Goal: Information Seeking & Learning: Learn about a topic

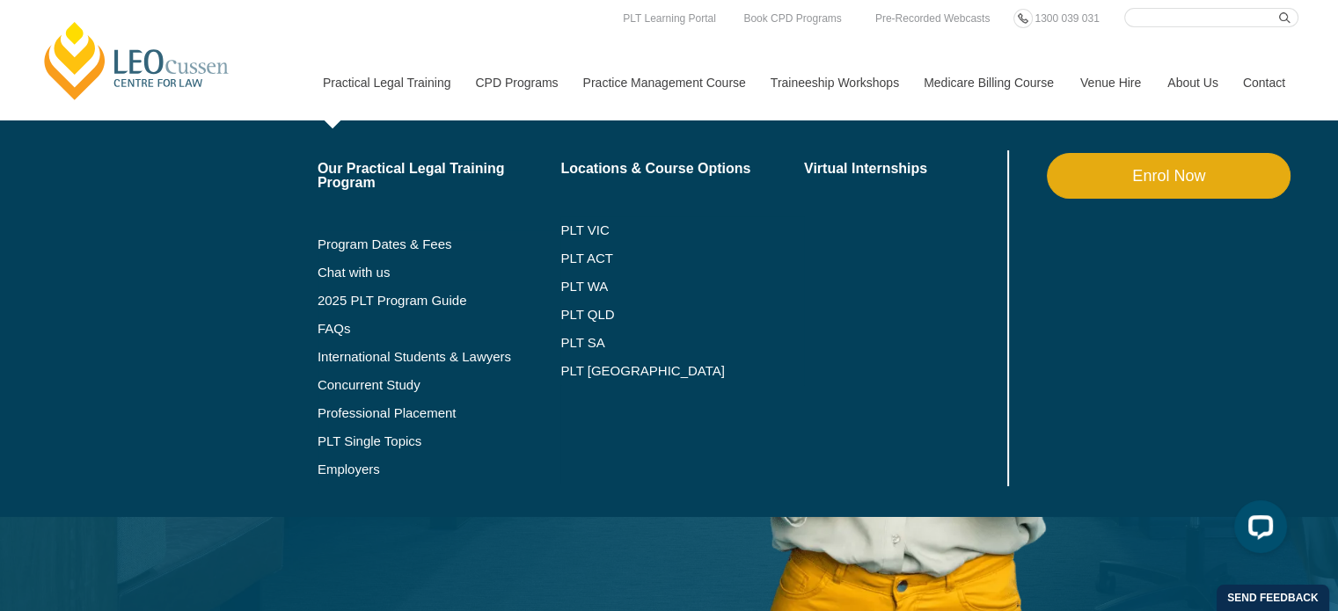
scroll to position [222, 0]
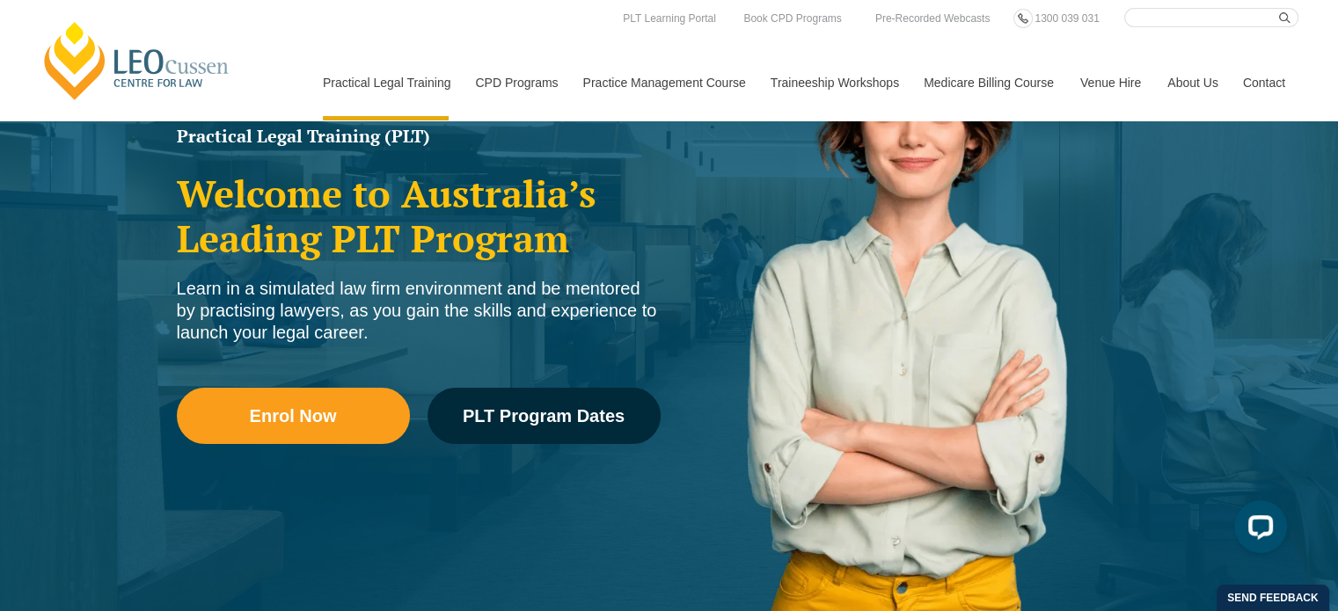
click at [1145, 17] on input "Search here" at bounding box center [1211, 17] width 174 height 19
type input "LPAB LETTER"
click at [1281, 14] on icon "submit" at bounding box center [1284, 17] width 11 height 11
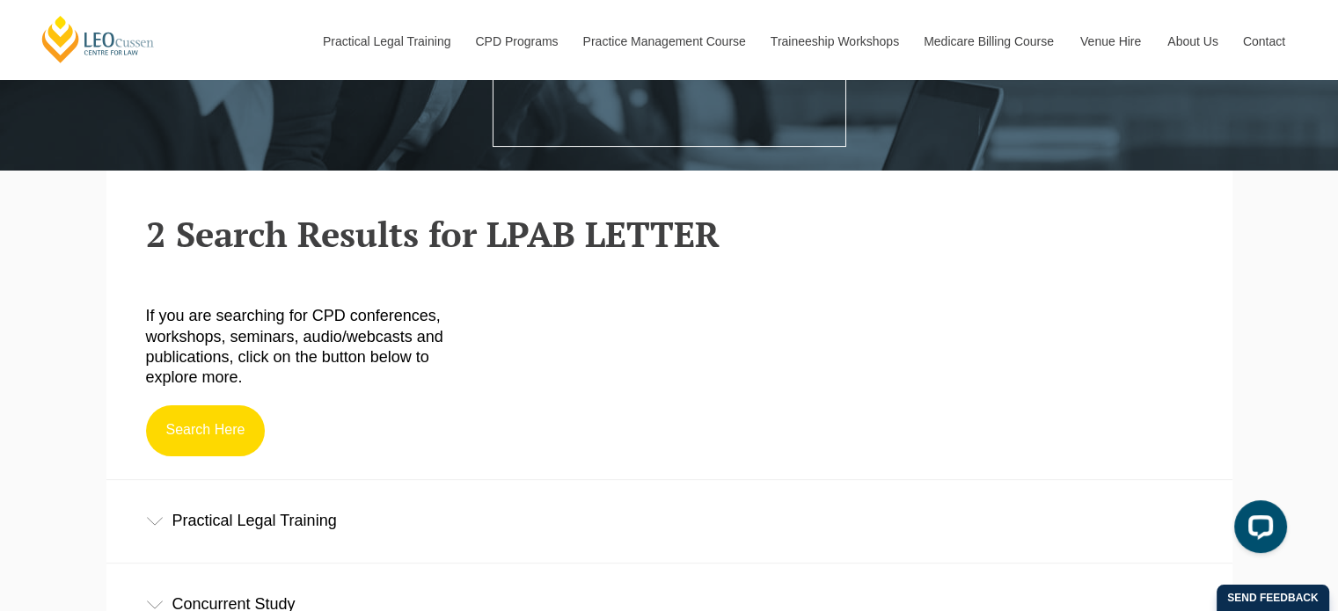
scroll to position [362, 0]
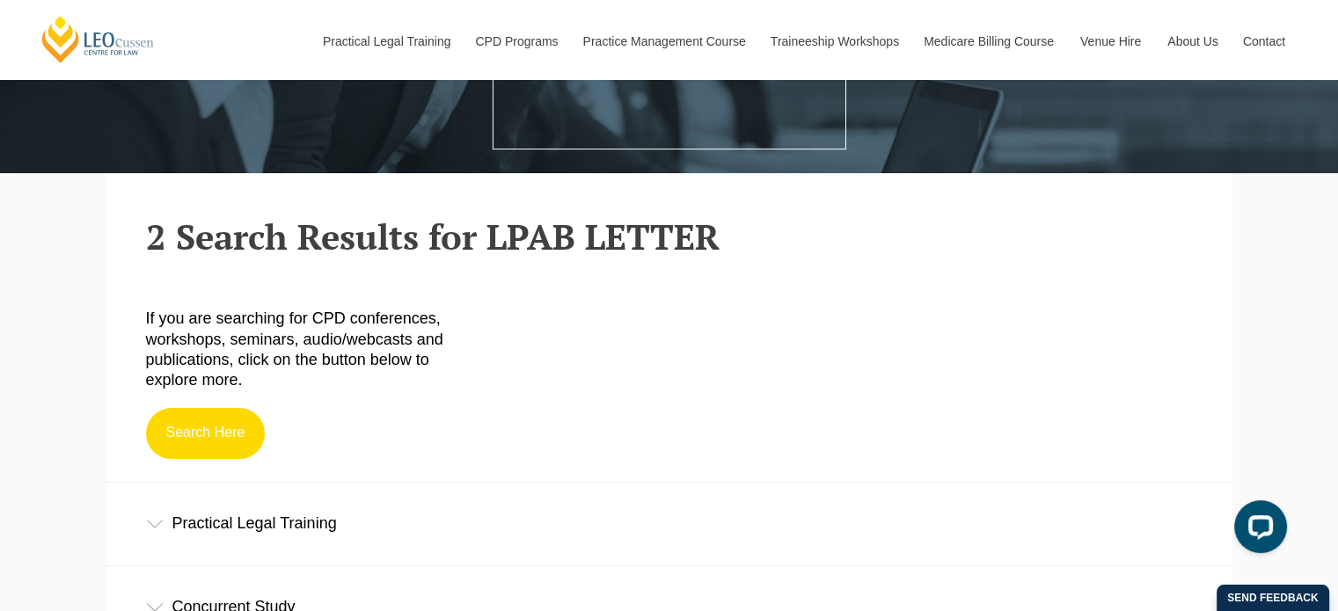
click at [202, 429] on link "Search Here" at bounding box center [206, 433] width 120 height 51
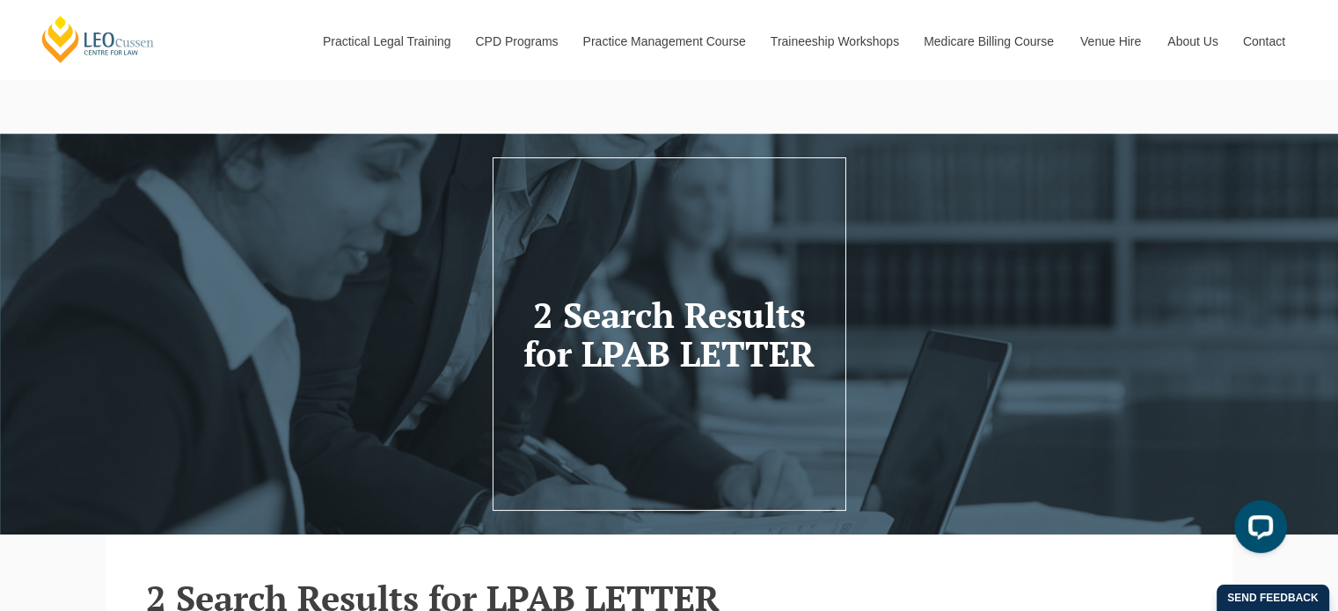
scroll to position [0, 0]
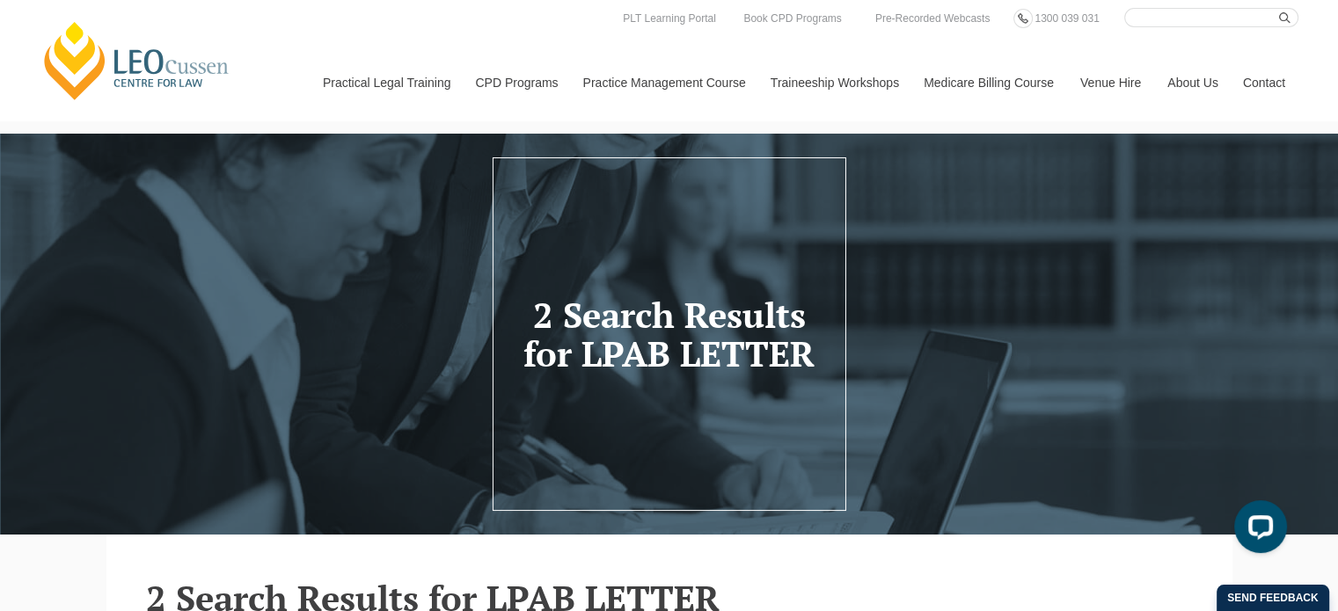
click at [1151, 17] on input "Search here" at bounding box center [1211, 17] width 174 height 19
type input "LPAB"
click at [1284, 14] on icon "submit" at bounding box center [1284, 17] width 11 height 11
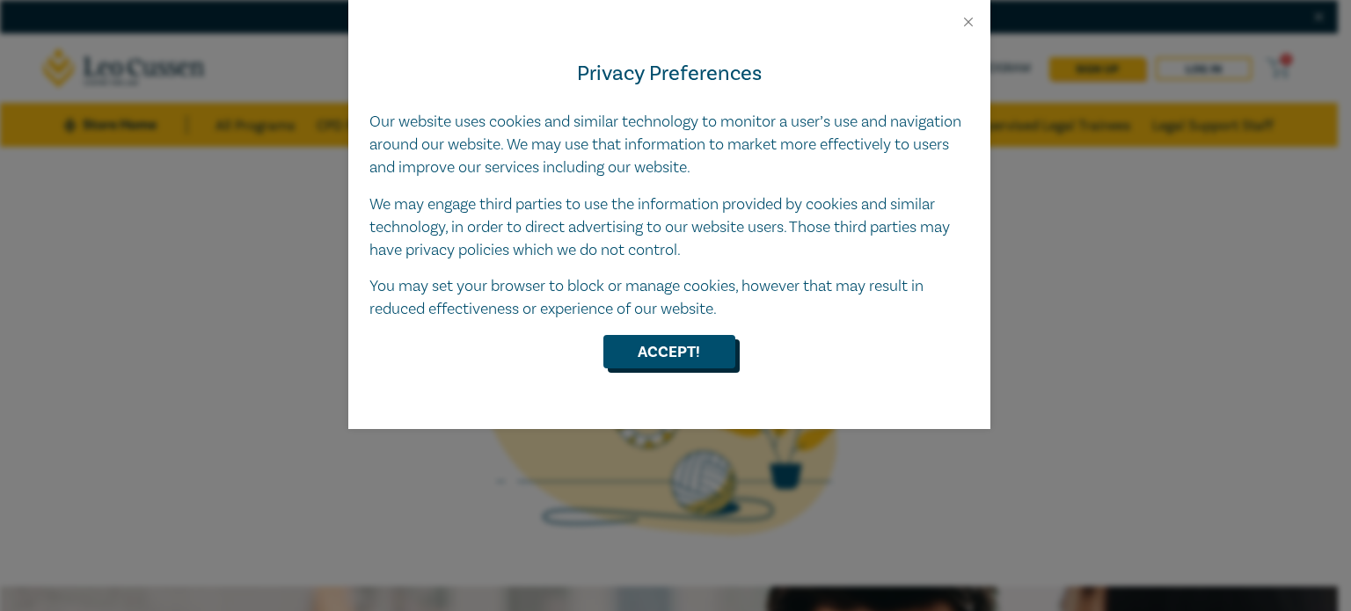
click at [616, 359] on button "Accept!" at bounding box center [670, 351] width 132 height 33
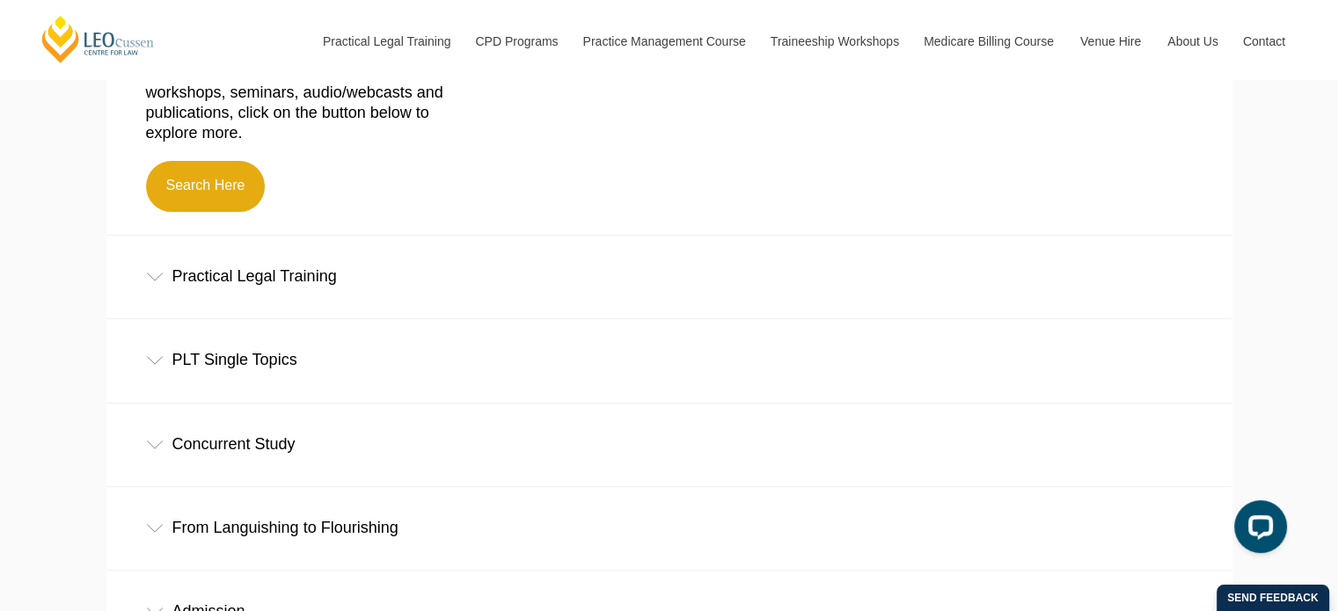
scroll to position [611, 0]
click at [157, 279] on icon at bounding box center [155, 275] width 18 height 9
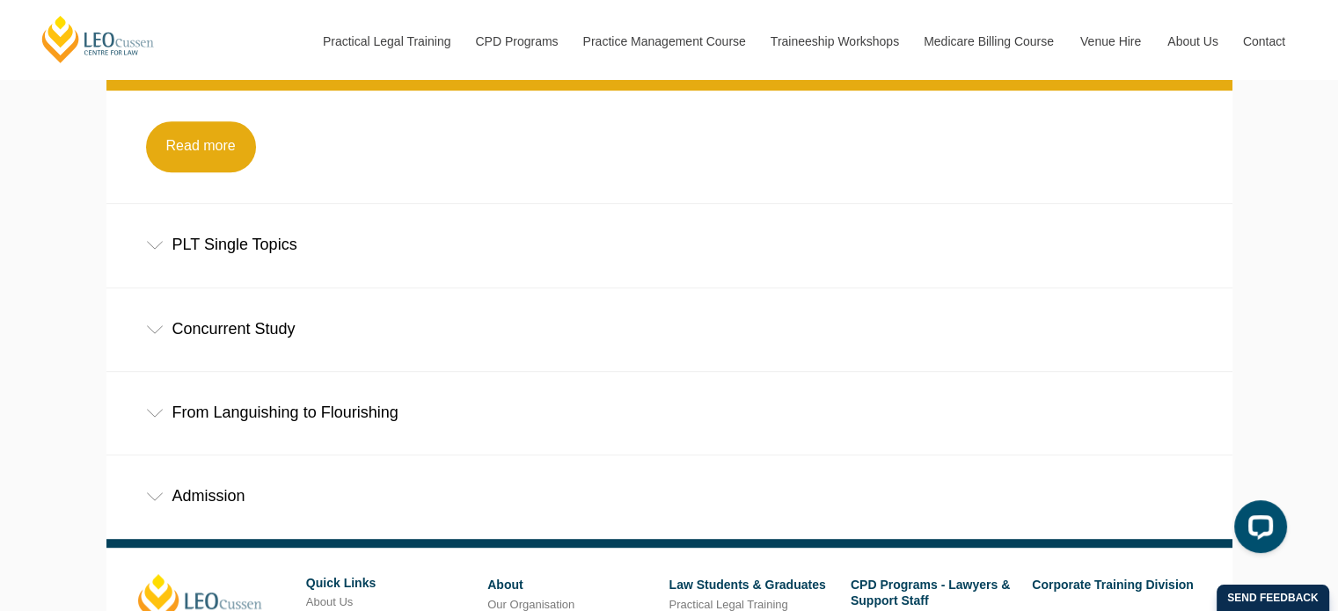
scroll to position [845, 0]
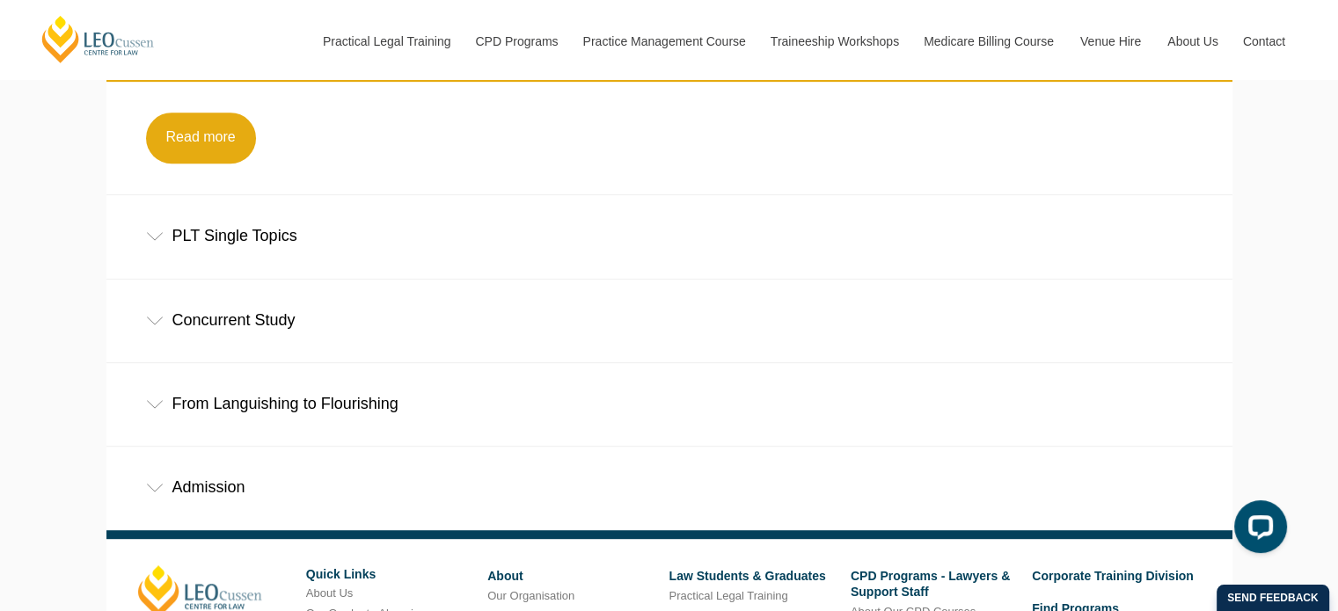
click at [158, 241] on icon at bounding box center [155, 236] width 18 height 9
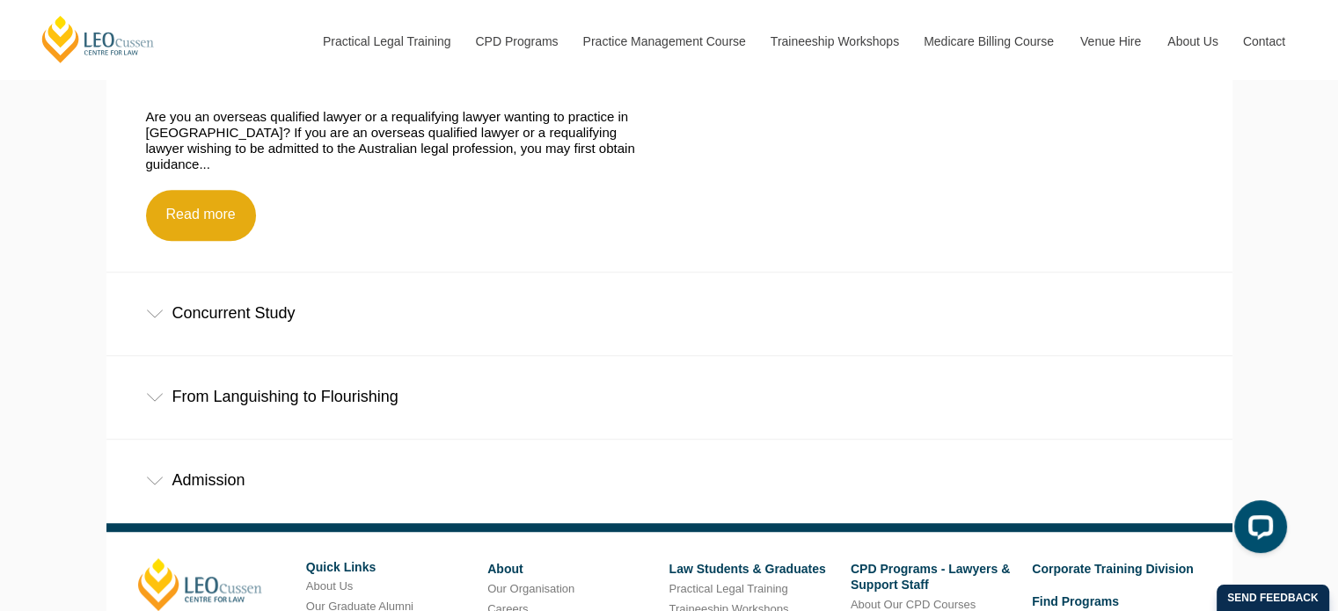
scroll to position [1045, 0]
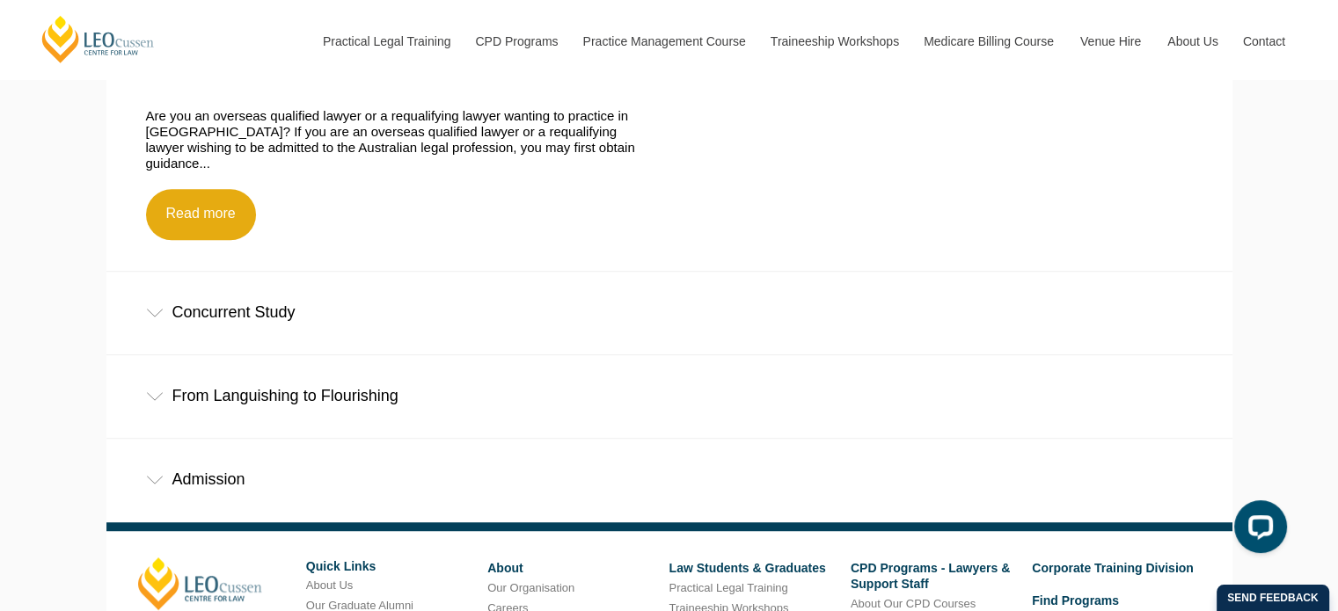
click at [154, 309] on icon at bounding box center [155, 313] width 18 height 9
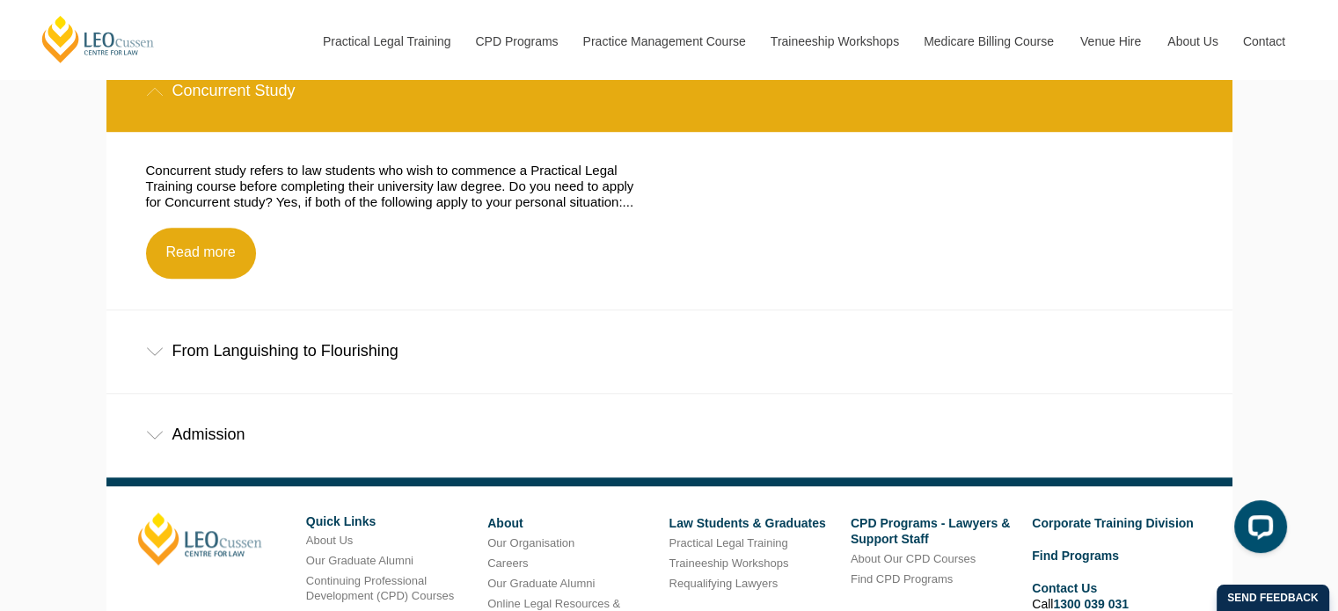
scroll to position [1277, 0]
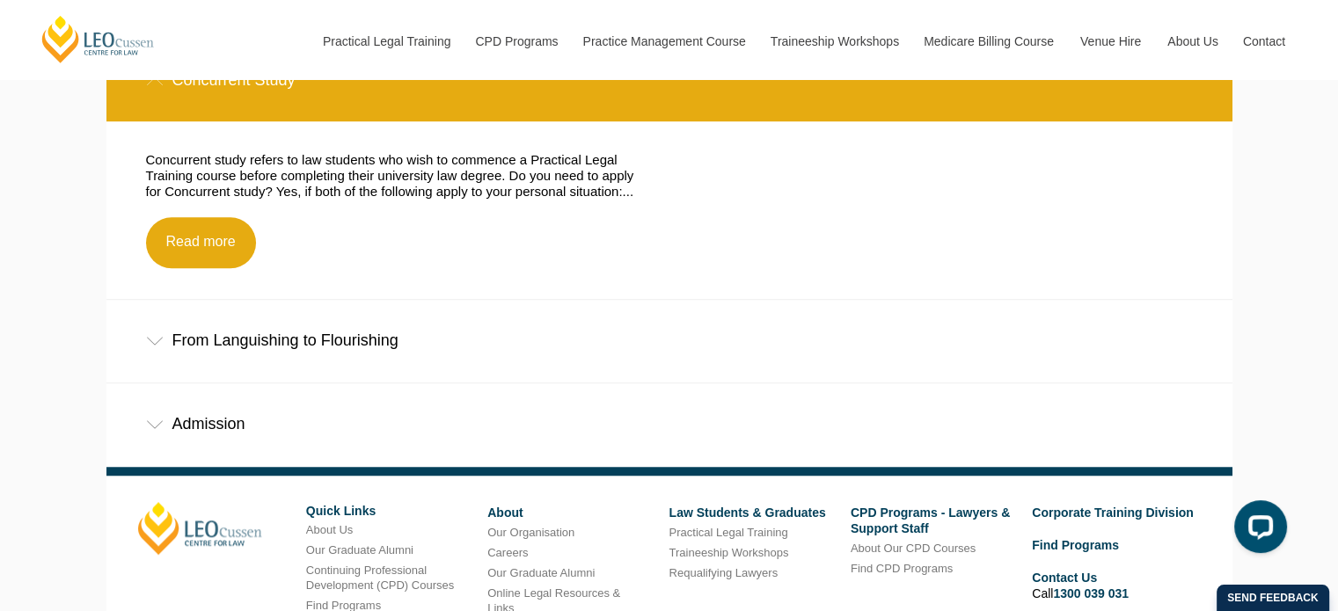
click at [153, 421] on icon at bounding box center [155, 425] width 18 height 9
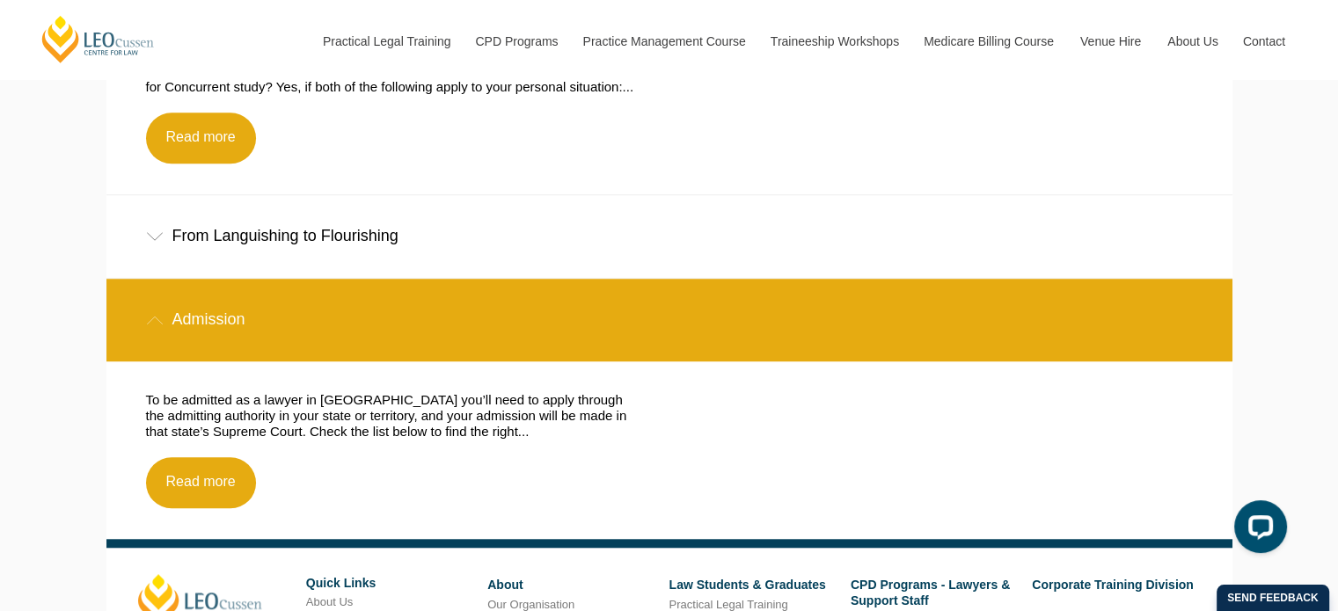
scroll to position [1388, 0]
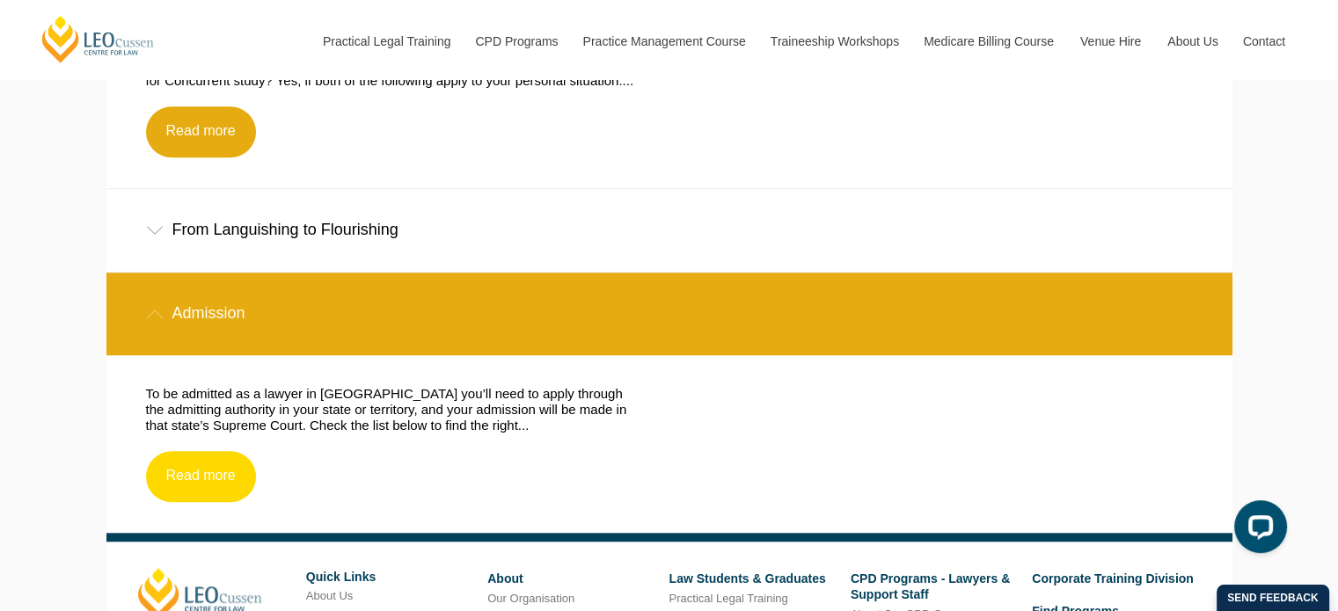
click at [200, 471] on link "Read more" at bounding box center [201, 476] width 110 height 51
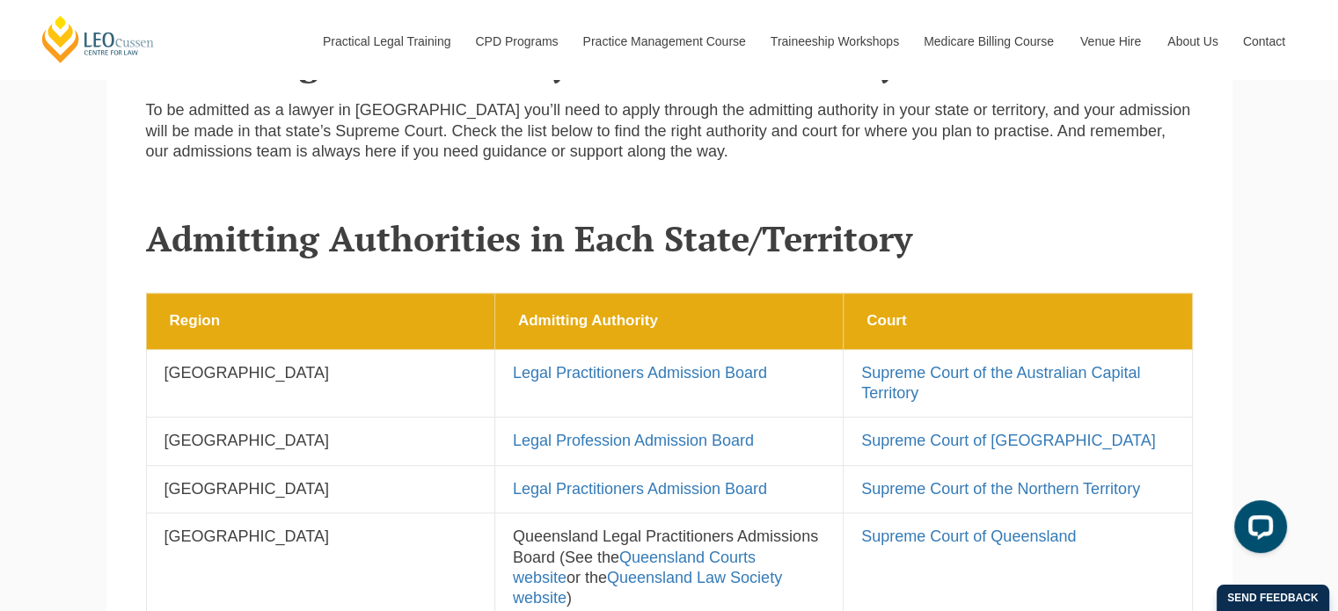
scroll to position [535, 0]
